Goal: Task Accomplishment & Management: Complete application form

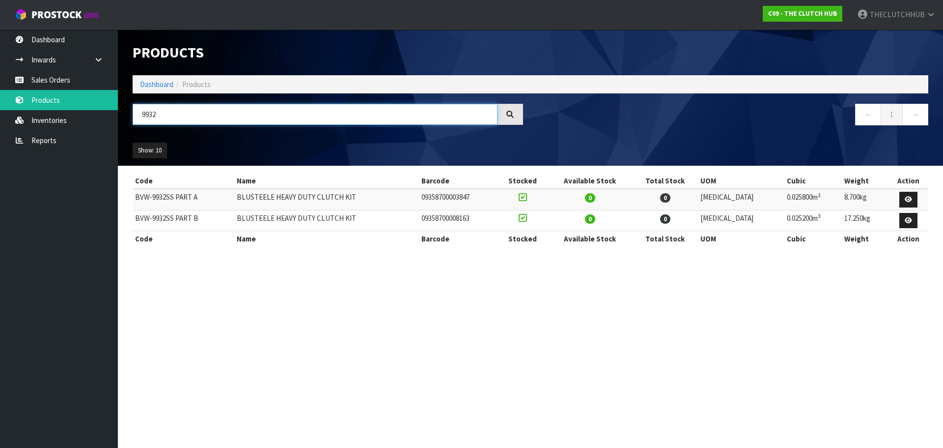
click at [171, 122] on input "9932" at bounding box center [315, 114] width 365 height 21
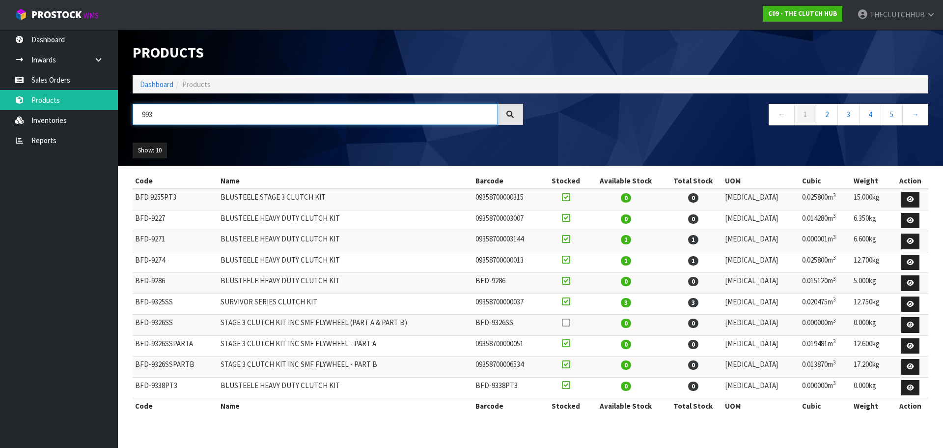
type input "9932"
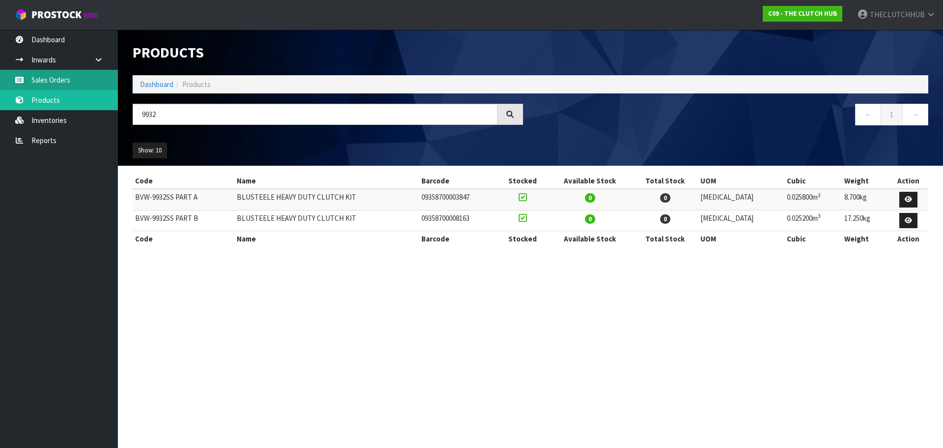
click at [59, 81] on link "Sales Orders" at bounding box center [59, 80] width 118 height 20
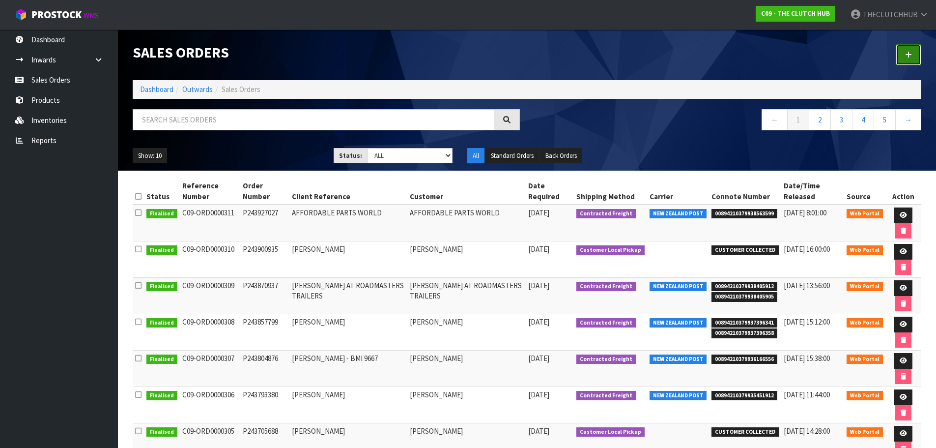
click at [904, 56] on link at bounding box center [909, 54] width 26 height 21
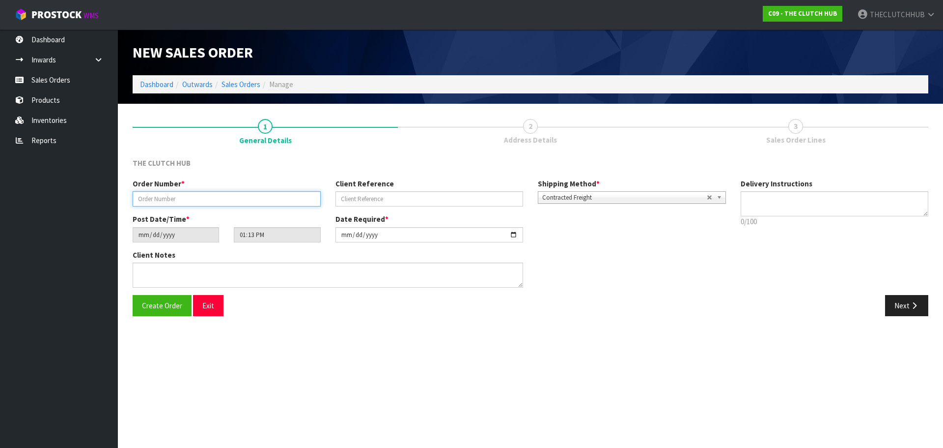
paste input "P243984081"
type input "P243984081"
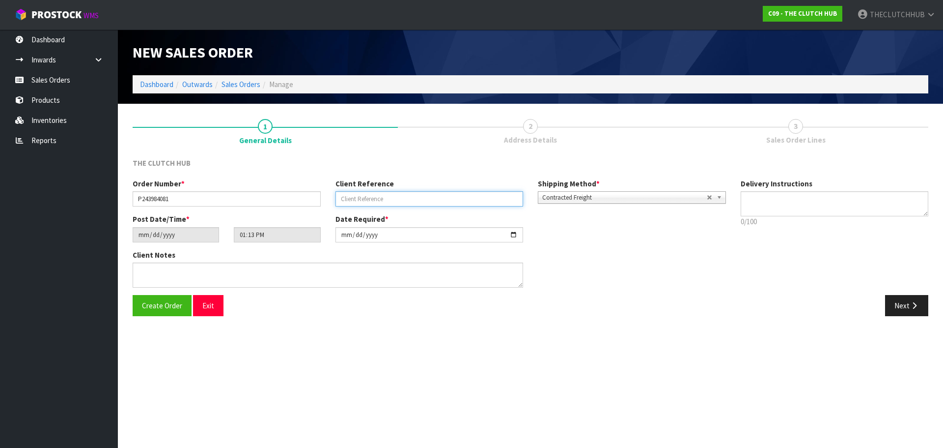
click at [347, 200] on input "text" at bounding box center [430, 198] width 188 height 15
paste input "KHRISHAE17"
type input "KHRISHAE17 BVW 9932 PART A AND B"
click at [579, 195] on span "Contracted Freight" at bounding box center [624, 198] width 165 height 12
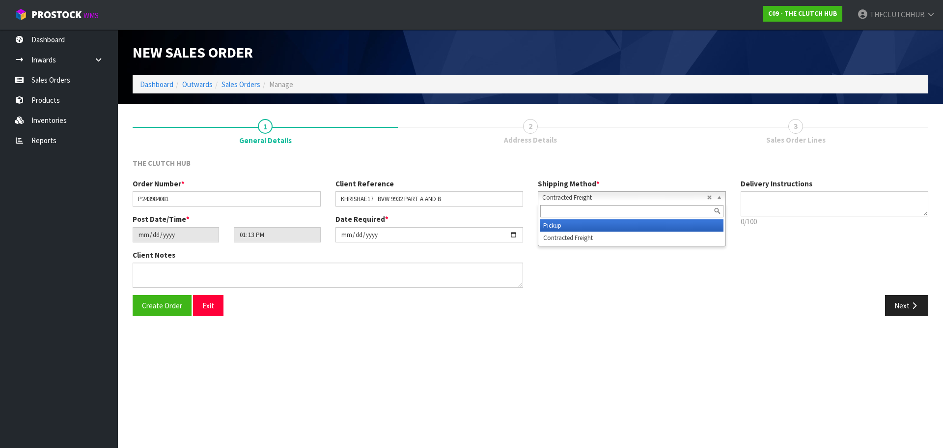
click at [575, 224] on li "Pickup" at bounding box center [631, 225] width 183 height 12
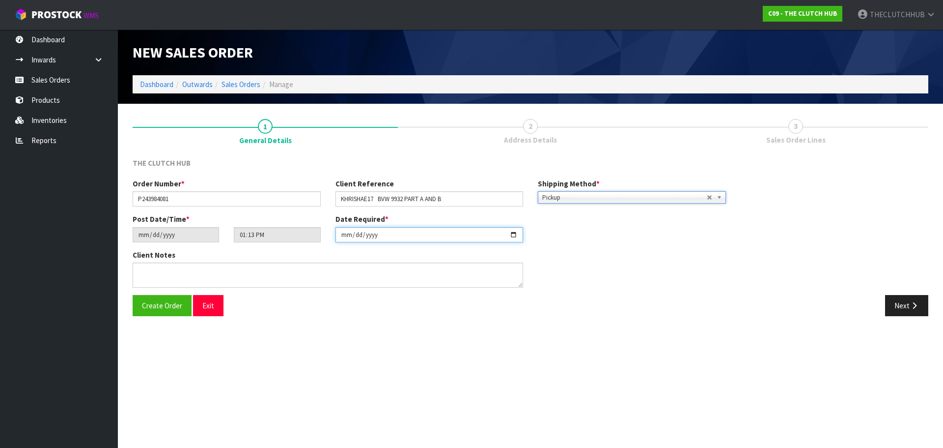
click at [514, 234] on input "[DATE]" at bounding box center [430, 234] width 188 height 15
type input "[DATE]"
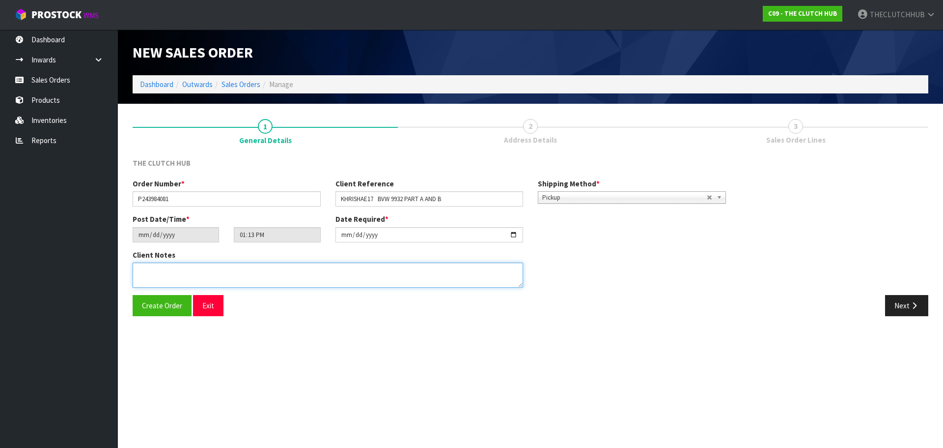
click at [272, 278] on textarea at bounding box center [328, 274] width 391 height 25
type textarea "CUSTOMER WILL PICK UP, EMAIL CUSTOMER ASAP WHEN PRODUCTS ARRIVE INTO WAREHOUSE.…"
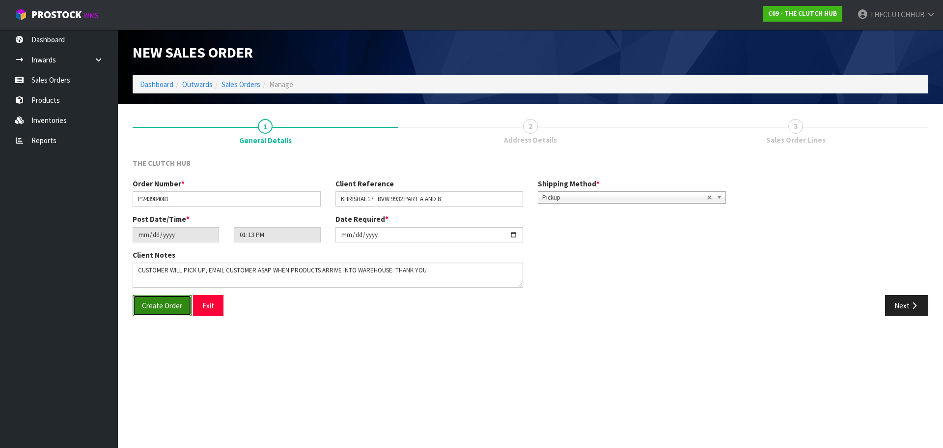
click at [155, 312] on button "Create Order" at bounding box center [162, 305] width 59 height 21
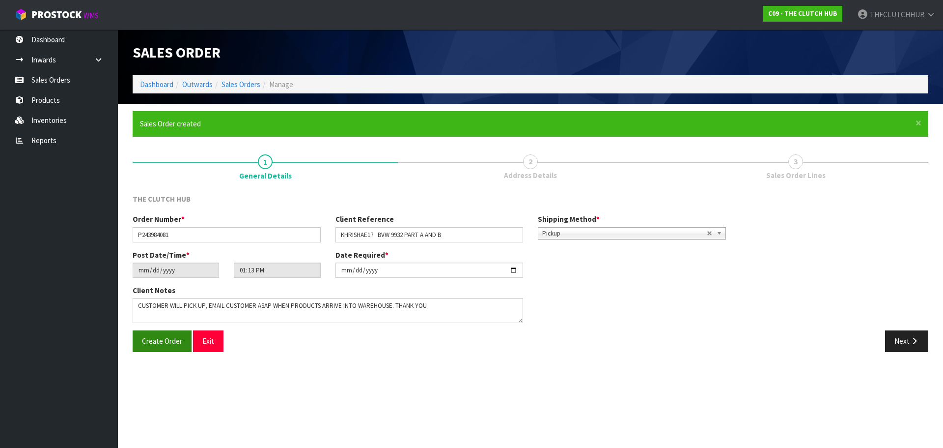
type input "15:13:00.000"
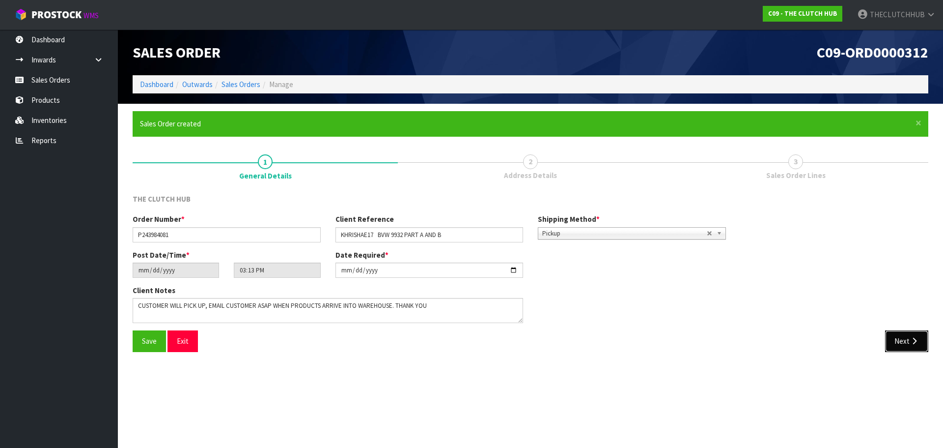
click at [899, 344] on button "Next" at bounding box center [906, 340] width 43 height 21
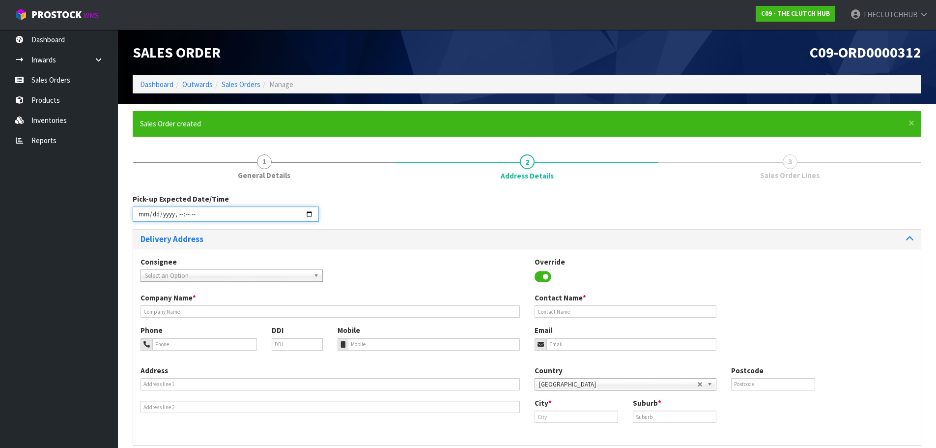
click at [312, 212] on input "datetime-local" at bounding box center [226, 213] width 186 height 15
type input "[DATE]T14:00"
click at [419, 281] on div "Consignee 000001.BAY MECHANICS - BAY MECHANICS 000001A - BRAKE & TRANSMISSION N…" at bounding box center [527, 274] width 788 height 36
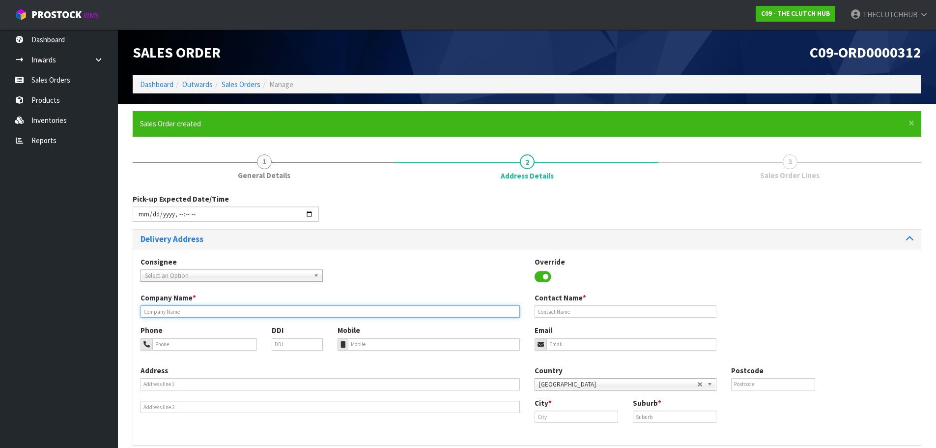
paste input "KHRISHAE17"
click at [227, 313] on input "KHRISHAE17" at bounding box center [330, 311] width 379 height 12
paste input "[PERSON_NAME]"
type input "KHRISHAE17 - [PERSON_NAME] -"
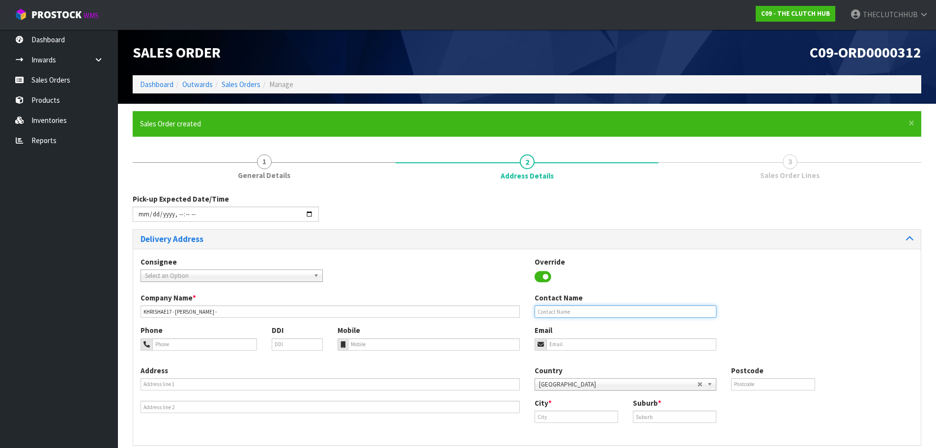
click at [570, 310] on input "text" at bounding box center [626, 311] width 182 height 12
paste input "[PERSON_NAME]"
type input "[PERSON_NAME]"
click at [567, 345] on input "email" at bounding box center [631, 344] width 170 height 12
paste input "[PERSON_NAME] <[EMAIL_ADDRESS][DOMAIN_NAME]>"
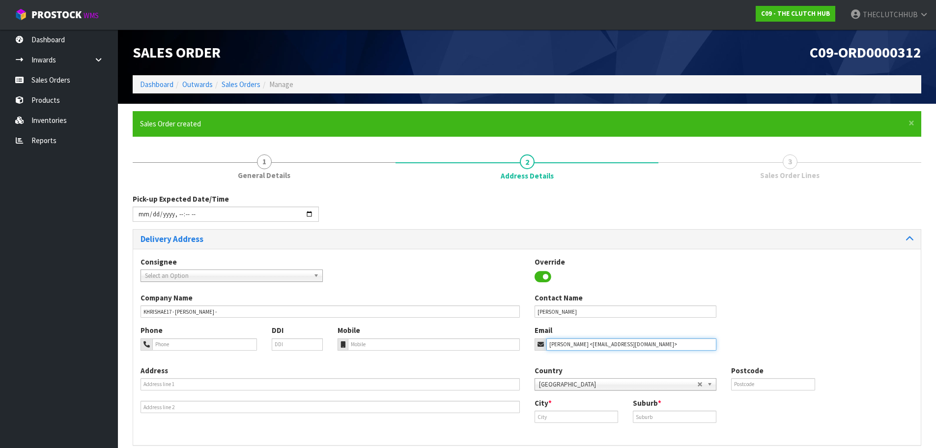
drag, startPoint x: 587, startPoint y: 347, endPoint x: 542, endPoint y: 349, distance: 44.3
click at [543, 349] on div "[PERSON_NAME] <[EMAIL_ADDRESS][DOMAIN_NAME]>" at bounding box center [626, 344] width 182 height 12
click at [637, 340] on input "[EMAIL_ADDRESS][DOMAIN_NAME]>" at bounding box center [631, 344] width 170 height 12
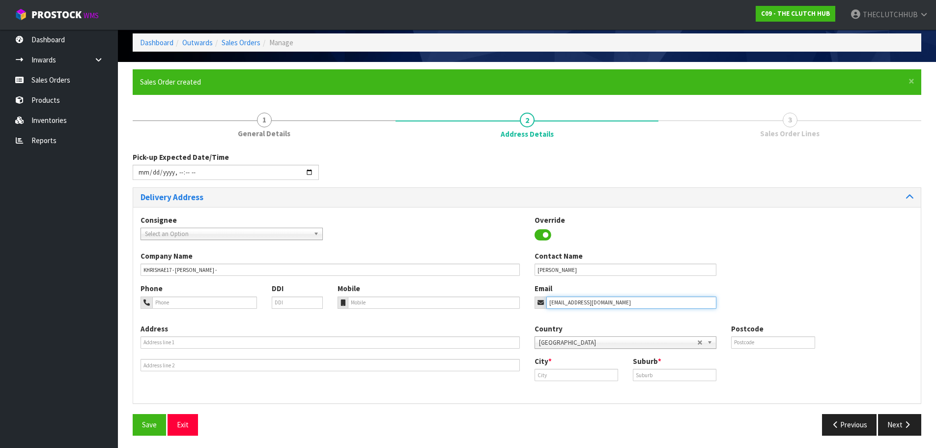
scroll to position [44, 0]
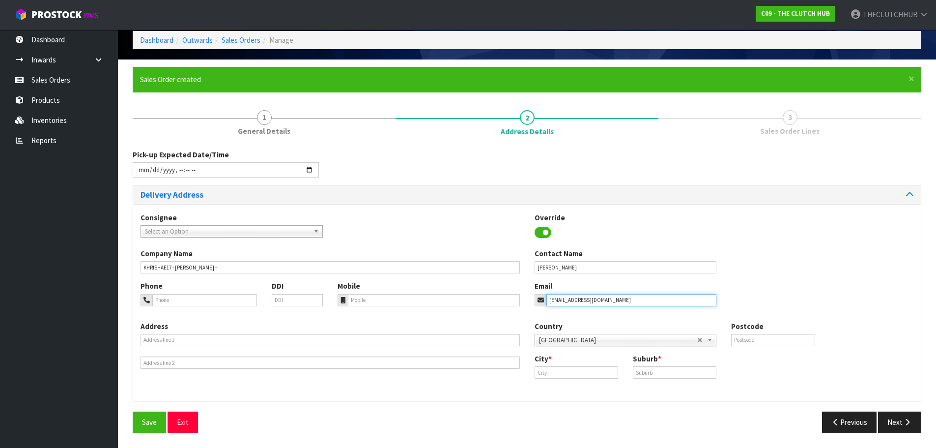
type input "[EMAIL_ADDRESS][DOMAIN_NAME]"
click at [582, 371] on input "text" at bounding box center [577, 372] width 84 height 12
click at [585, 397] on ul "Au ckland" at bounding box center [574, 388] width 79 height 19
click at [569, 375] on input "au" at bounding box center [577, 372] width 84 height 12
click at [566, 386] on link "Auc kland" at bounding box center [574, 388] width 78 height 13
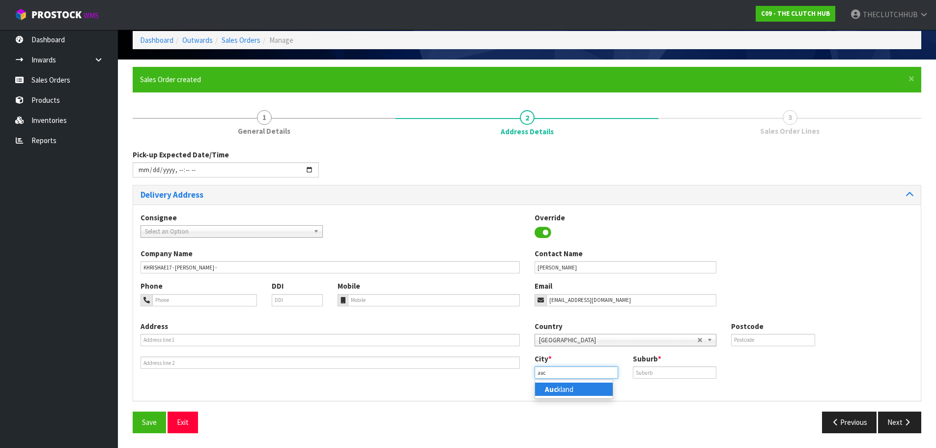
type input "[GEOGRAPHIC_DATA]"
click at [627, 371] on div "Suburb *" at bounding box center [674, 365] width 98 height 25
click at [649, 371] on input "text" at bounding box center [675, 372] width 84 height 12
type input "[GEOGRAPHIC_DATA]"
click at [138, 425] on button "Save" at bounding box center [149, 421] width 33 height 21
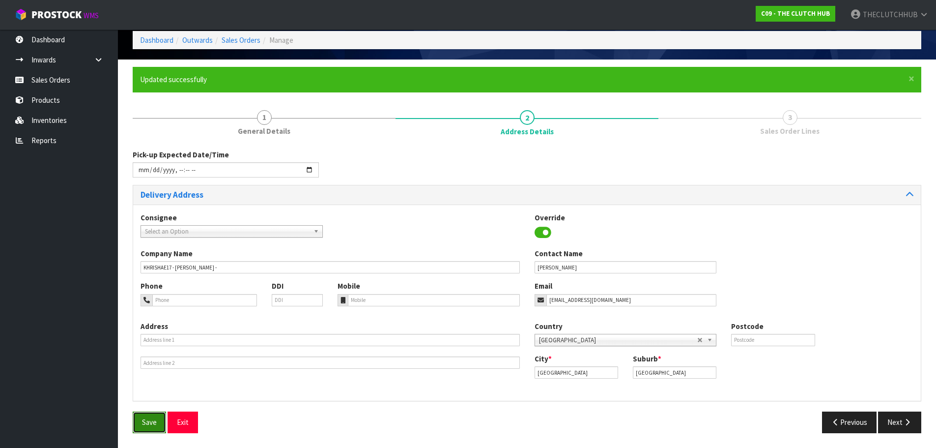
click at [142, 424] on span "Save" at bounding box center [149, 421] width 15 height 9
click at [311, 173] on input "datetime-local" at bounding box center [226, 169] width 186 height 15
click at [311, 171] on input "datetime-local" at bounding box center [226, 169] width 186 height 15
click at [391, 159] on div "Pick-up Expected Date/Time" at bounding box center [526, 166] width 803 height 35
click at [135, 423] on button "Save" at bounding box center [149, 421] width 33 height 21
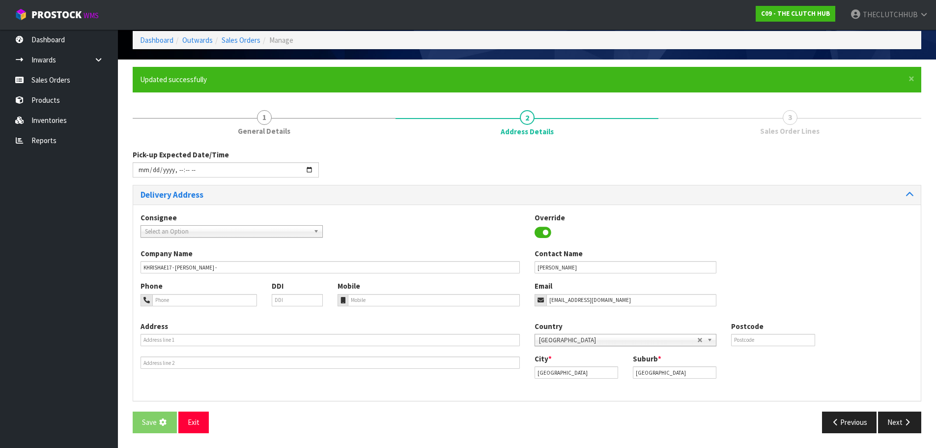
scroll to position [0, 0]
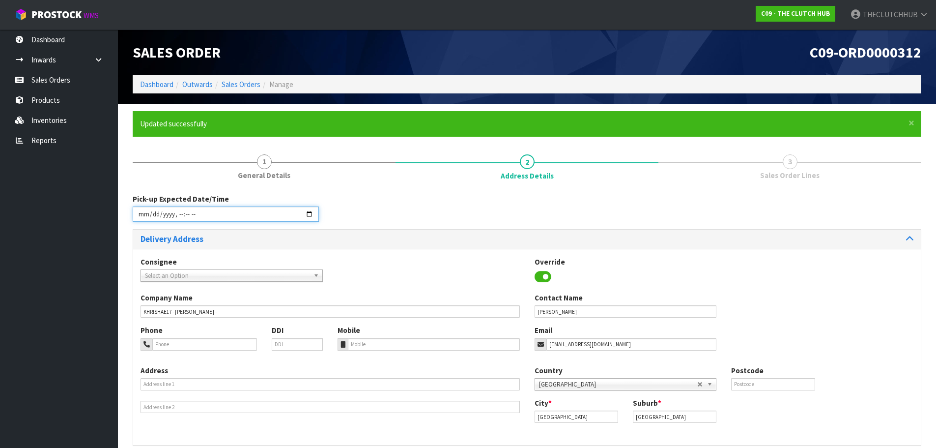
click at [308, 215] on input "datetime-local" at bounding box center [226, 213] width 186 height 15
click at [309, 206] on div "Pick-up Expected Date/Time" at bounding box center [225, 208] width 201 height 28
click at [424, 207] on div "Pick-up Expected Date/Time" at bounding box center [526, 211] width 803 height 35
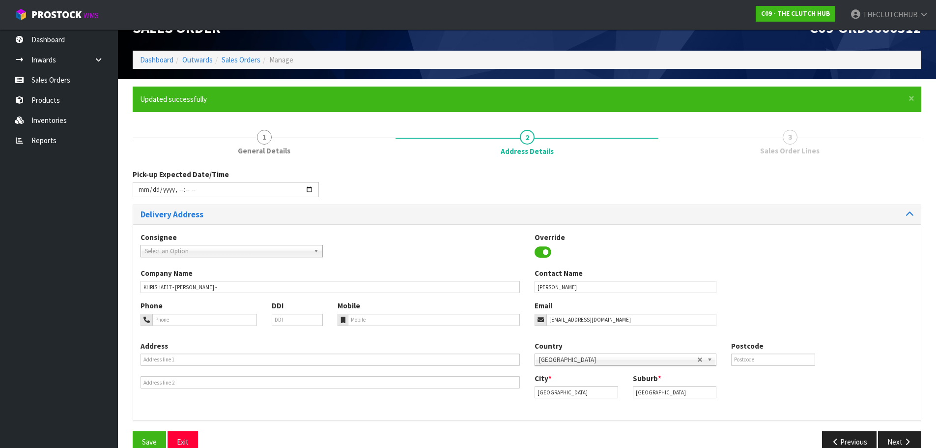
scroll to position [44, 0]
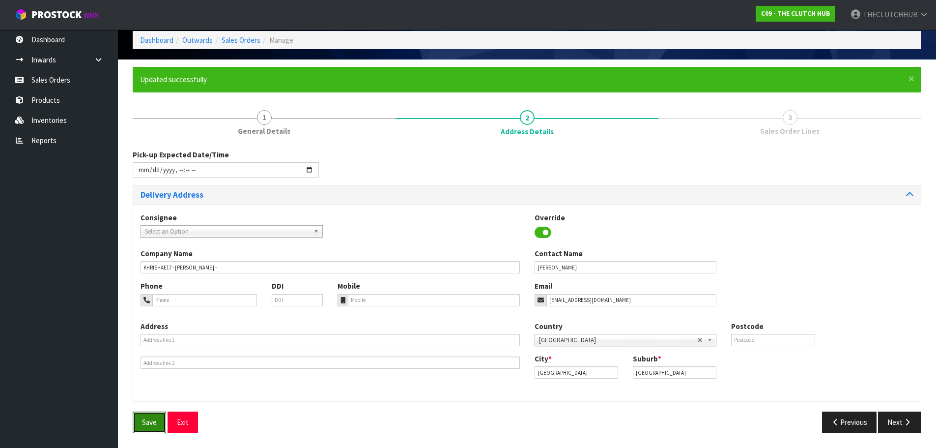
click at [148, 418] on span "Save" at bounding box center [149, 421] width 15 height 9
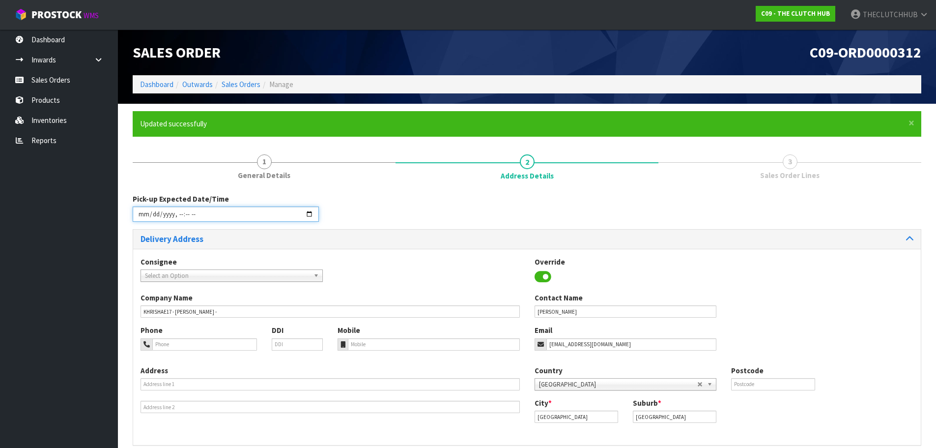
click at [313, 215] on input "datetime-local" at bounding box center [226, 213] width 186 height 15
click at [373, 224] on div "Pick-up Expected Date/Time" at bounding box center [526, 211] width 803 height 35
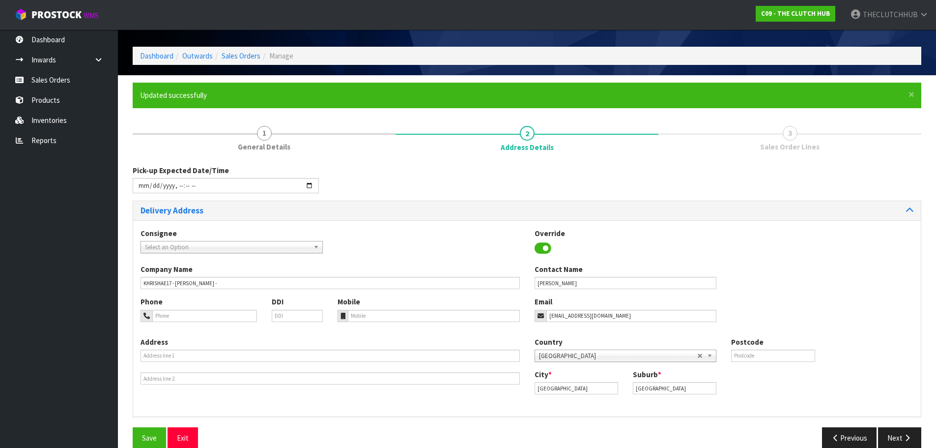
scroll to position [44, 0]
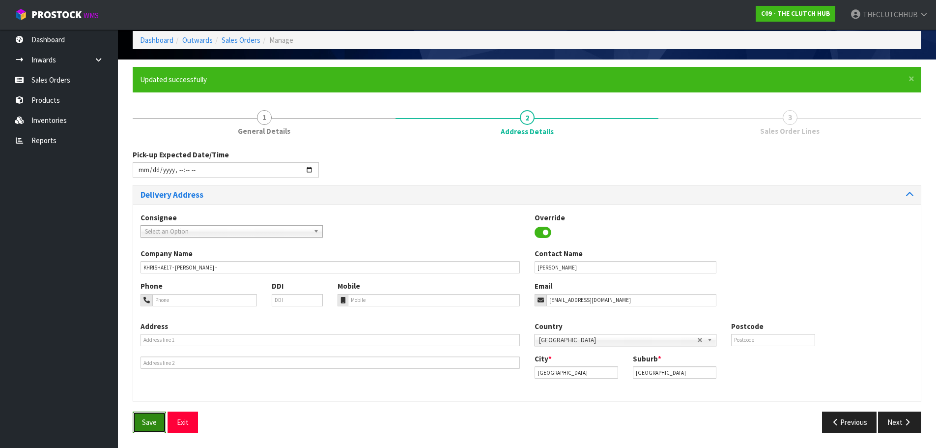
click at [155, 422] on span "Save" at bounding box center [149, 421] width 15 height 9
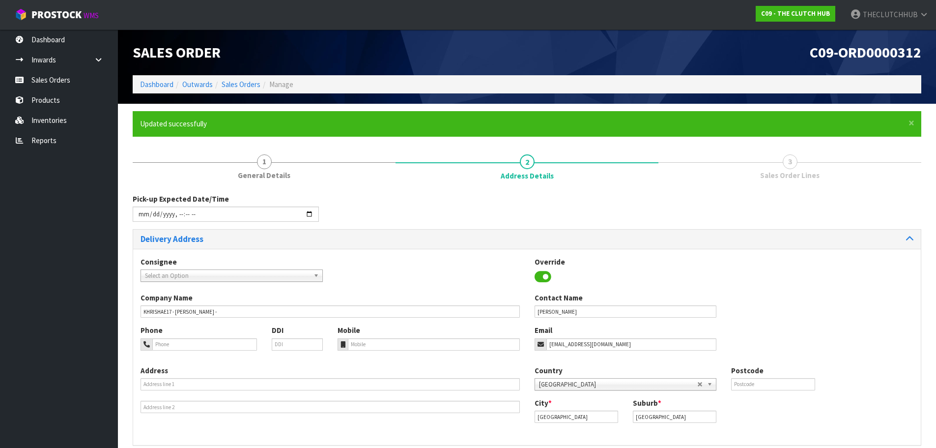
type input "[DATE]T15:00"
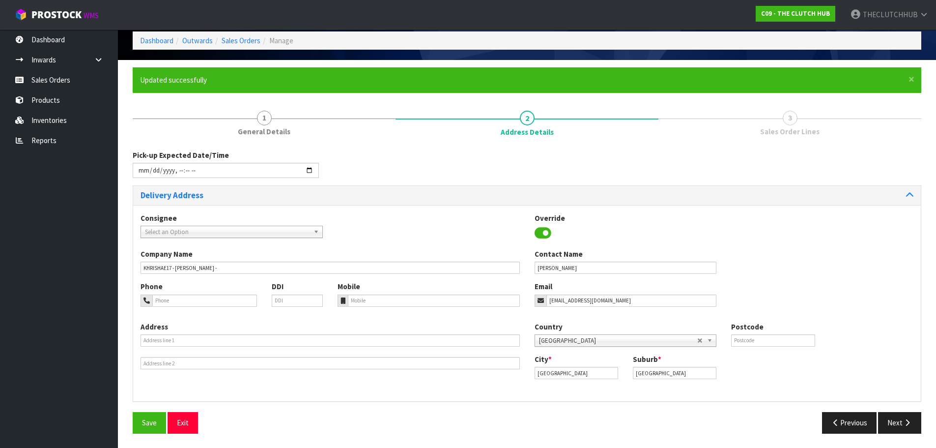
scroll to position [44, 0]
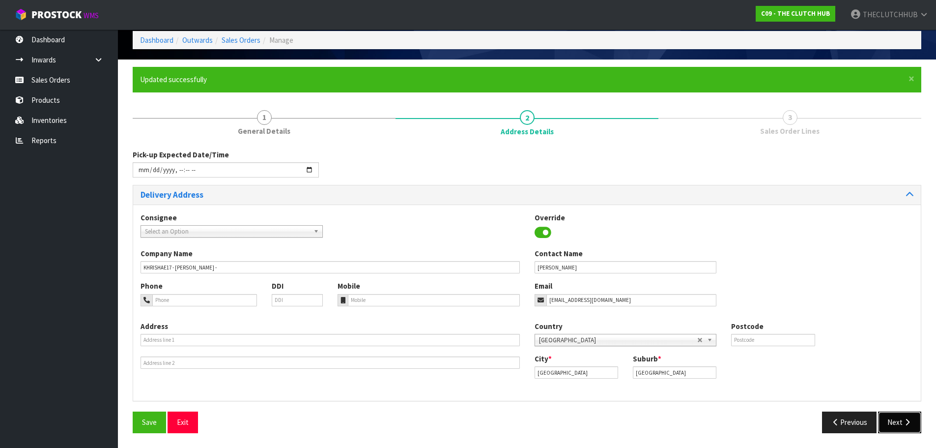
click at [894, 422] on button "Next" at bounding box center [899, 421] width 43 height 21
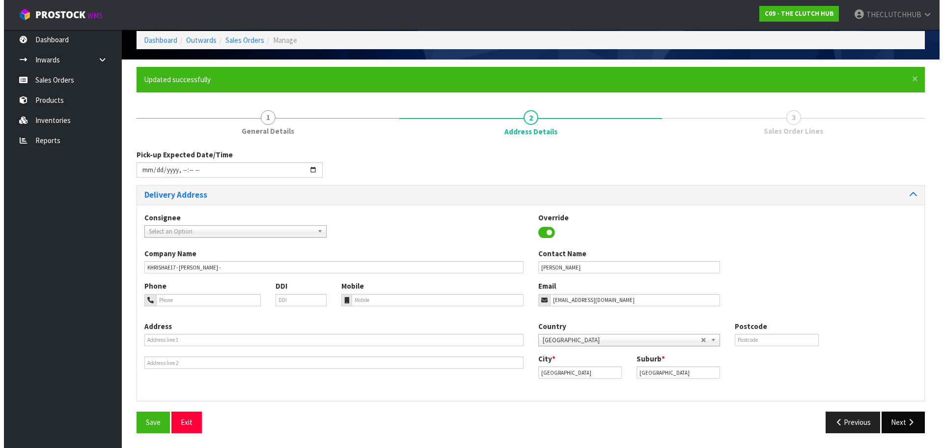
scroll to position [0, 0]
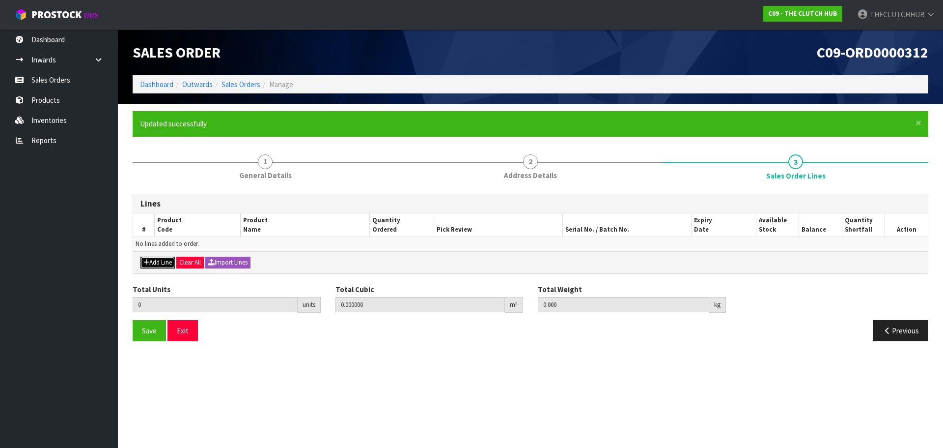
click at [164, 263] on button "Add Line" at bounding box center [158, 262] width 34 height 12
type input "0"
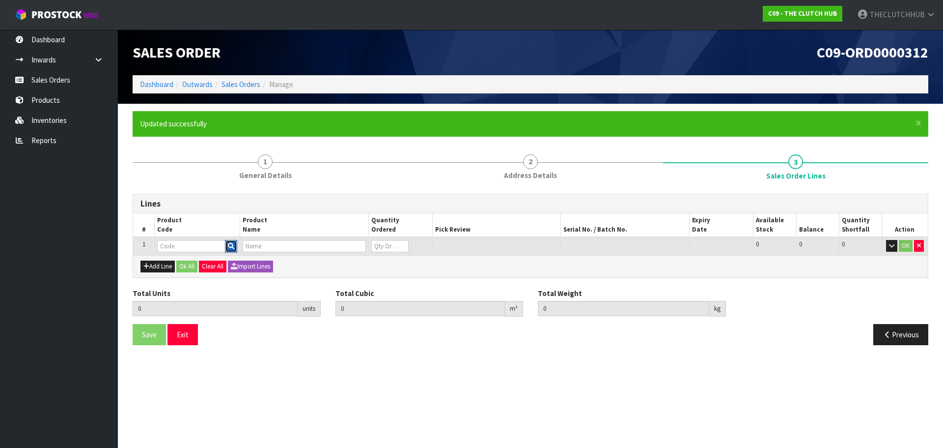
click at [228, 245] on icon "button" at bounding box center [231, 246] width 6 height 6
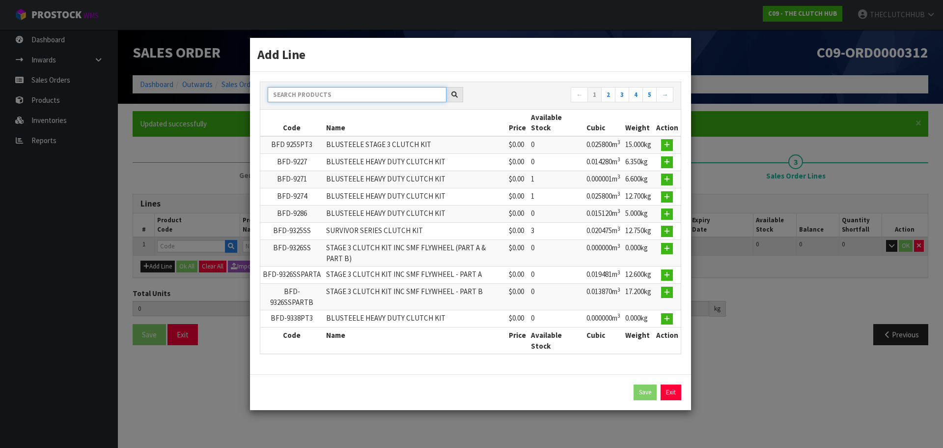
click at [331, 101] on input "text" at bounding box center [357, 94] width 179 height 15
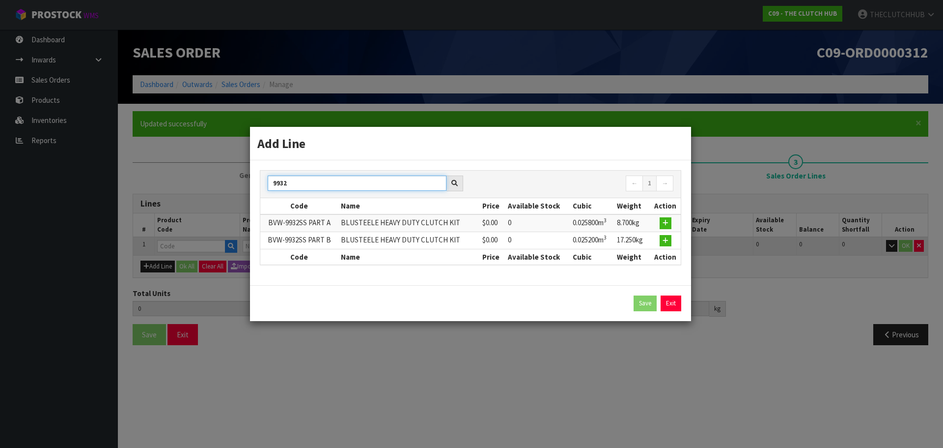
type input "9932"
click at [682, 307] on div "Save Exit" at bounding box center [470, 303] width 441 height 36
click at [679, 306] on link "Exit" at bounding box center [671, 303] width 21 height 16
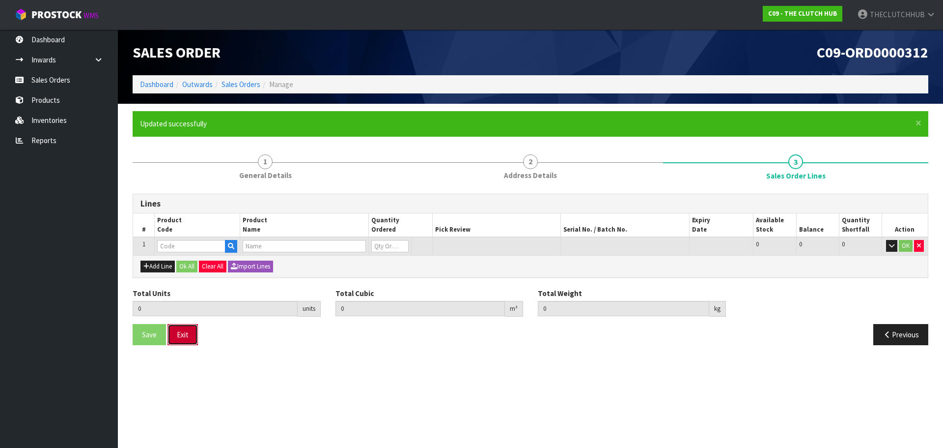
click at [191, 340] on button "Exit" at bounding box center [183, 334] width 30 height 21
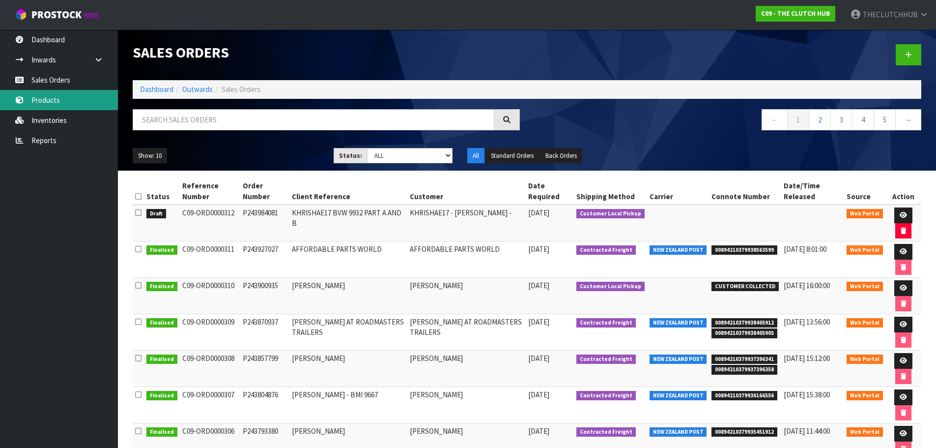
click at [44, 97] on link "Products" at bounding box center [59, 100] width 118 height 20
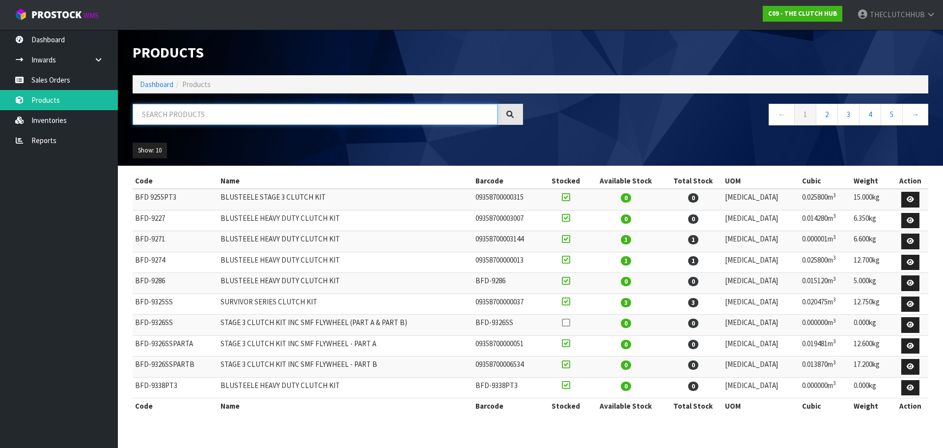
click at [166, 114] on input "text" at bounding box center [315, 114] width 365 height 21
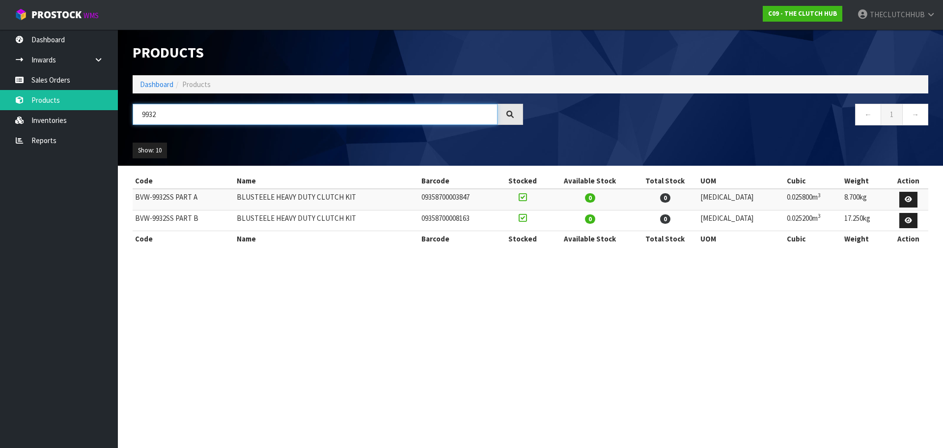
type input "9932"
